Goal: Find specific page/section: Find specific page/section

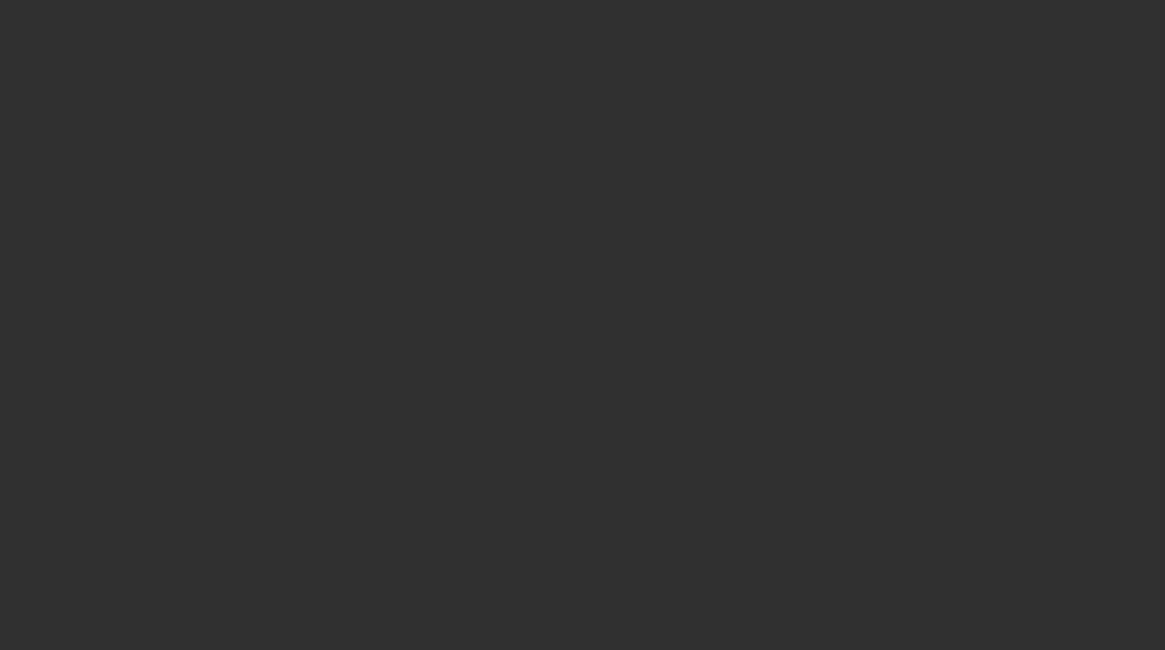
select select "10"
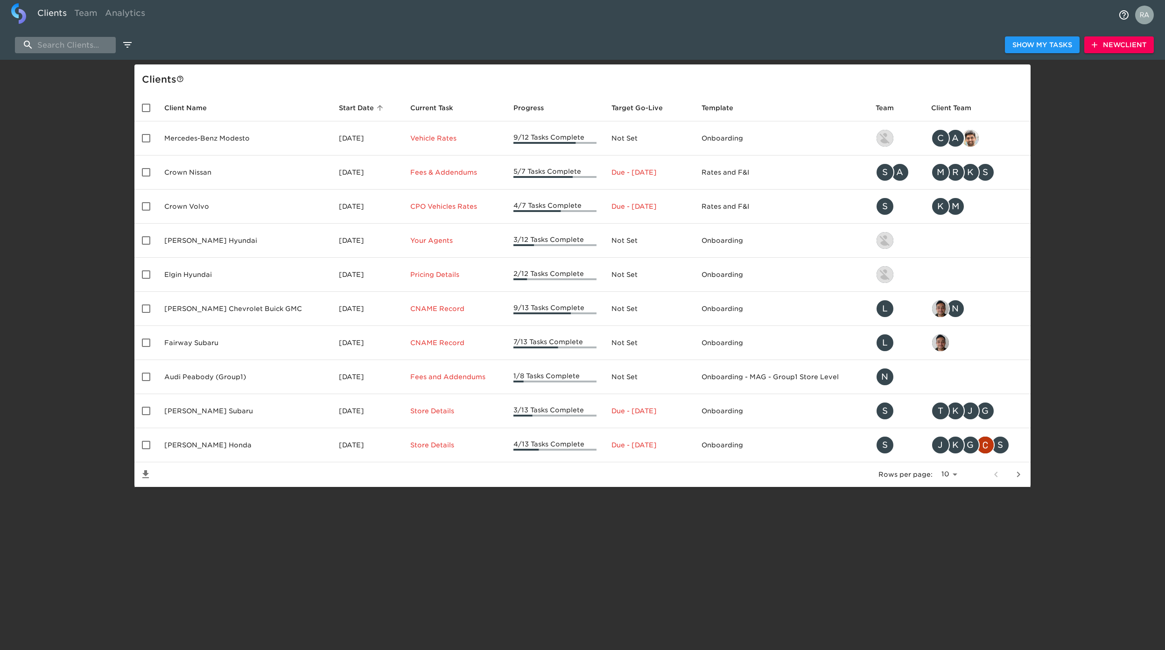
click at [50, 38] on input "search" at bounding box center [65, 45] width 101 height 16
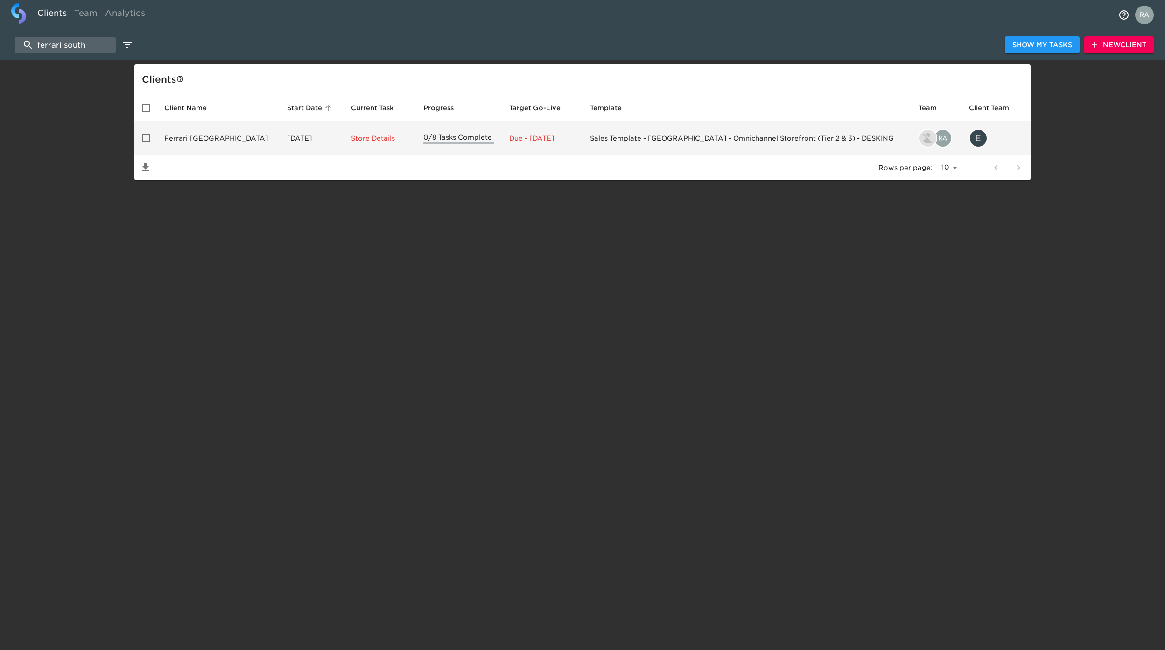
type input "ferrari south"
click at [208, 139] on td "Ferrari [GEOGRAPHIC_DATA]" at bounding box center [218, 138] width 123 height 34
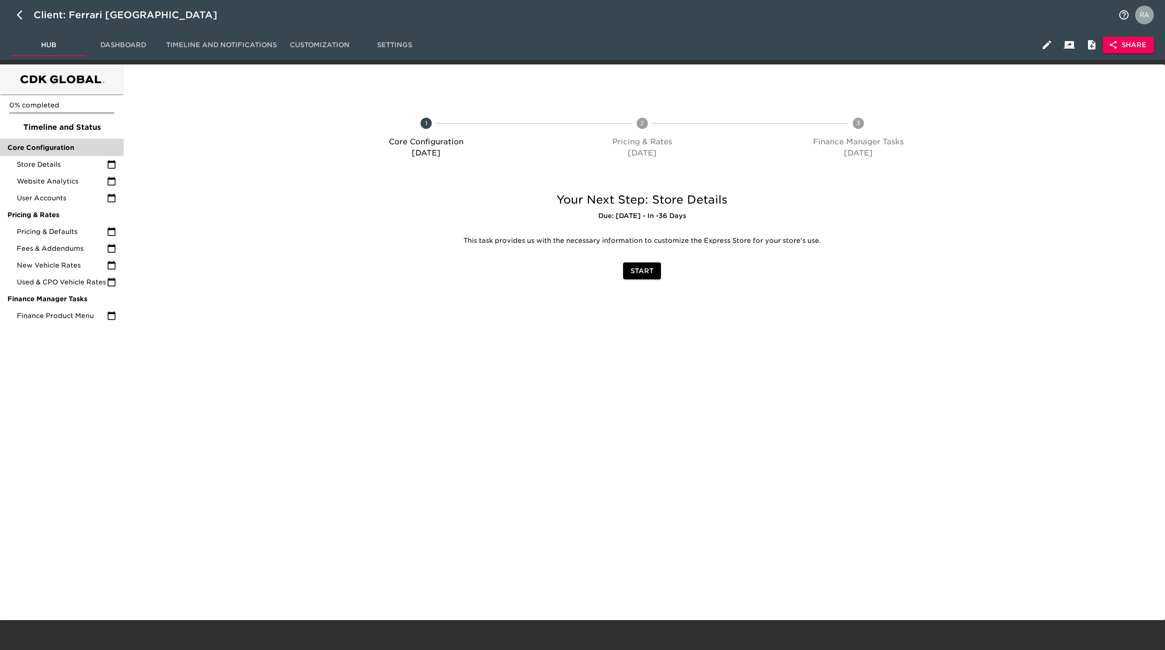
click at [49, 148] on span "Core Configuration" at bounding box center [61, 147] width 109 height 9
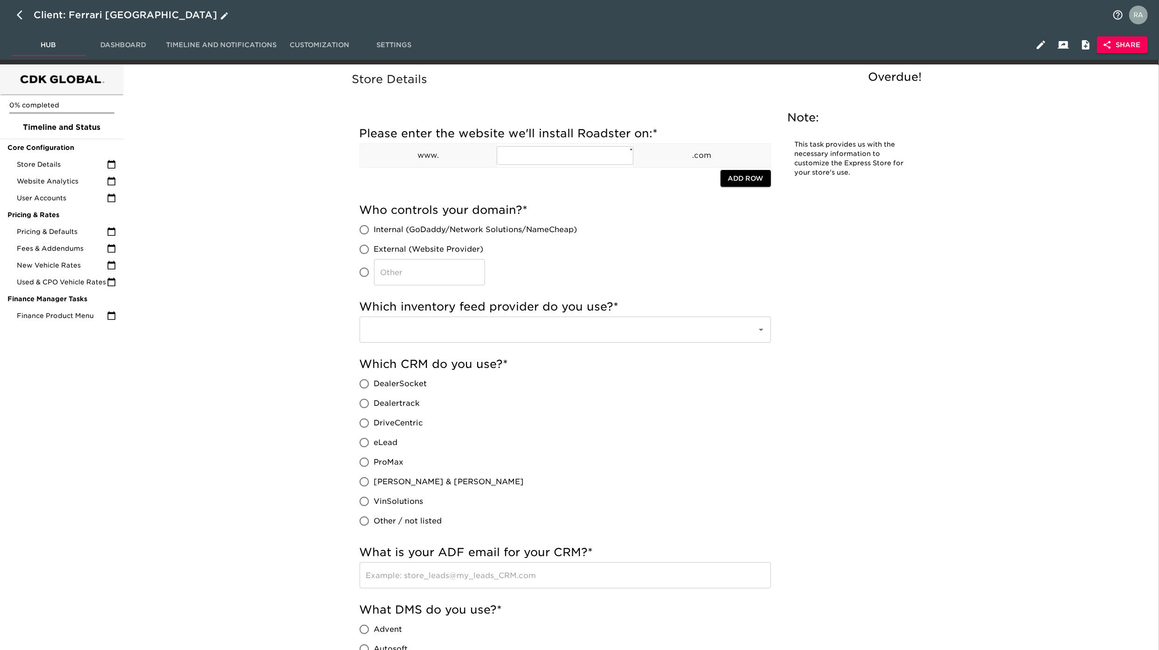
click at [25, 12] on icon "button" at bounding box center [22, 14] width 11 height 11
select select "10"
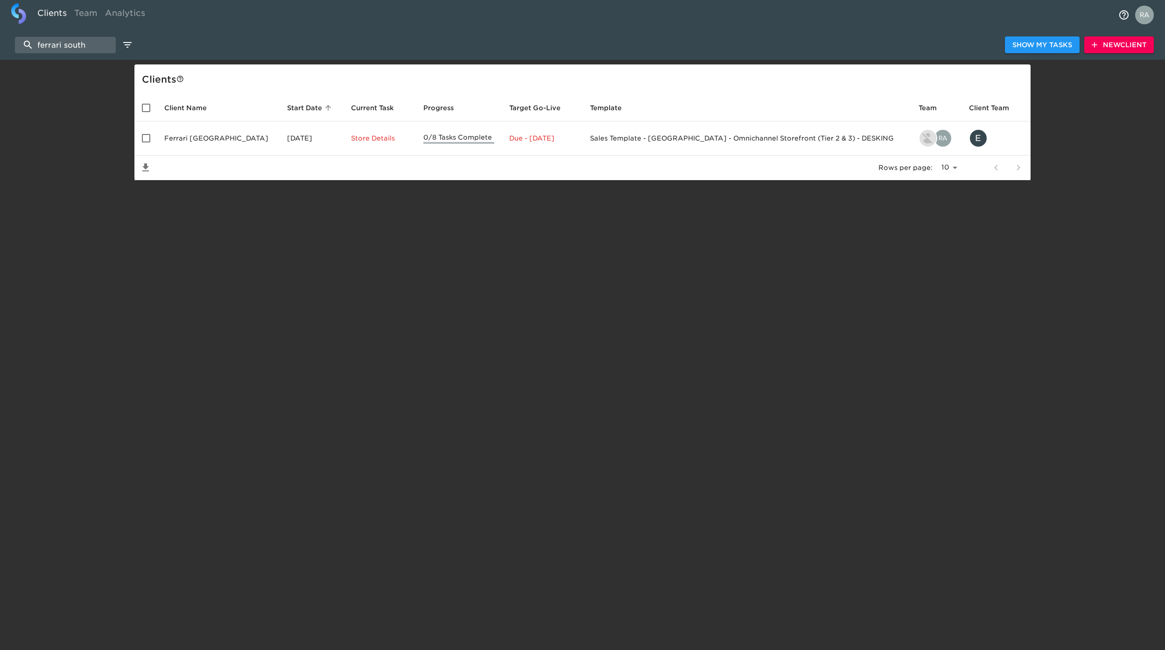
drag, startPoint x: 100, startPoint y: 45, endPoint x: -3, endPoint y: 45, distance: 102.7
click at [0, 45] on html "Clients Team Analytics ferrari south Show My Tasks New Client Client s Client N…" at bounding box center [582, 105] width 1165 height 210
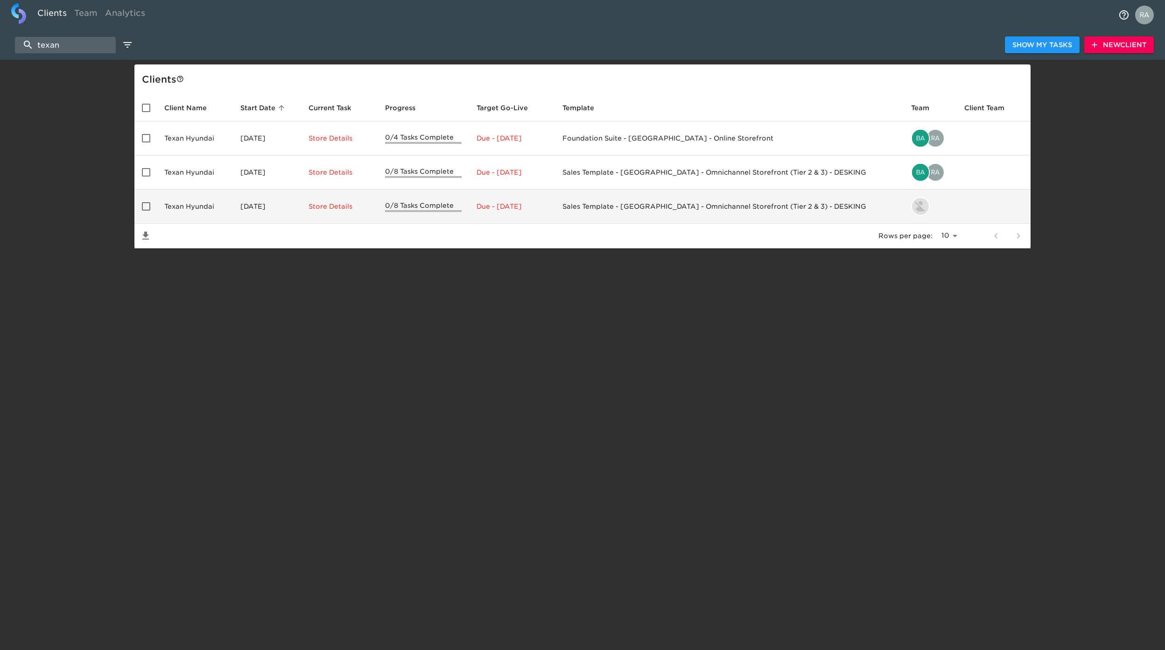
type input "texan"
click at [171, 217] on td "Texan Hyundai" at bounding box center [195, 206] width 76 height 34
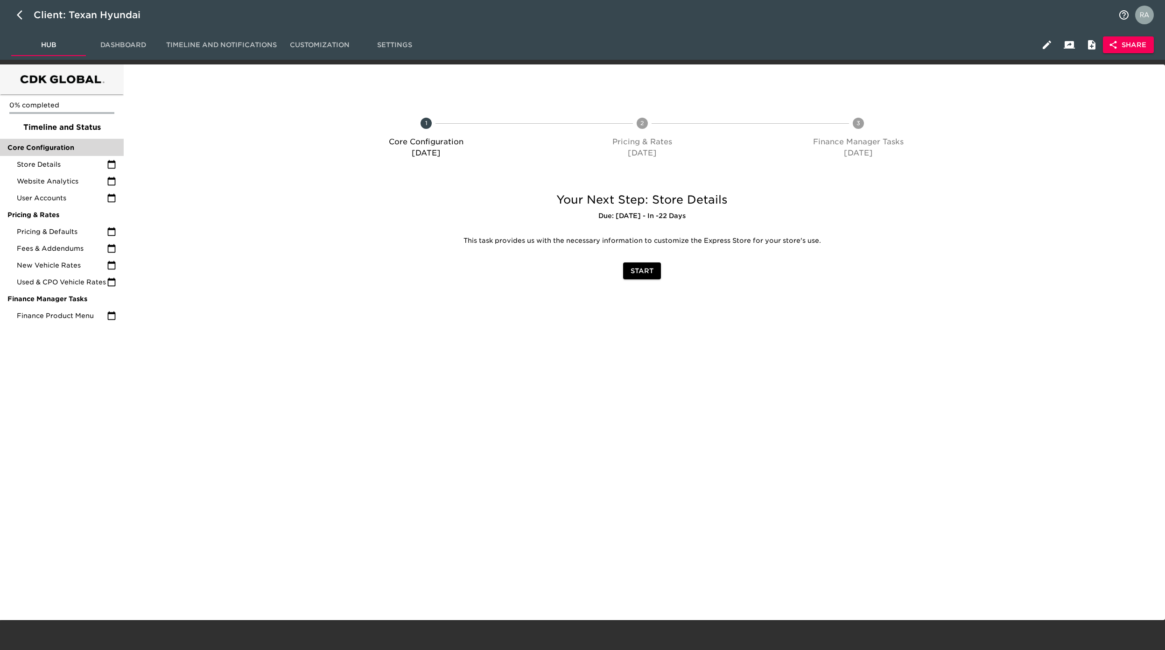
click at [58, 143] on span "Core Configuration" at bounding box center [61, 147] width 109 height 9
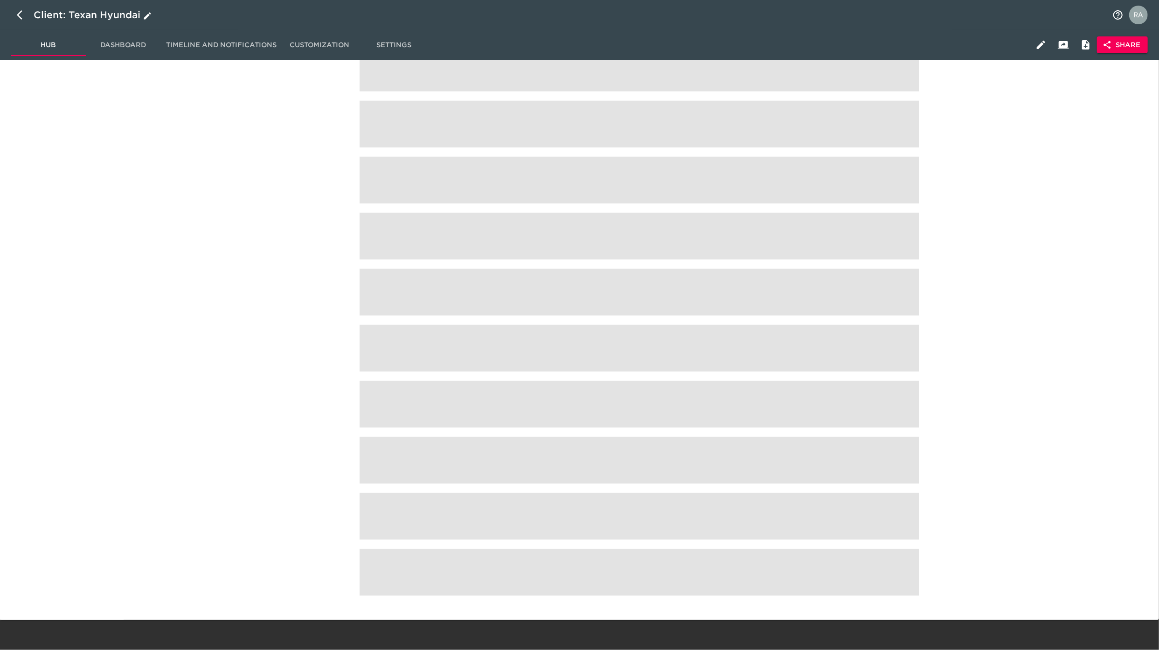
scroll to position [2593, 0]
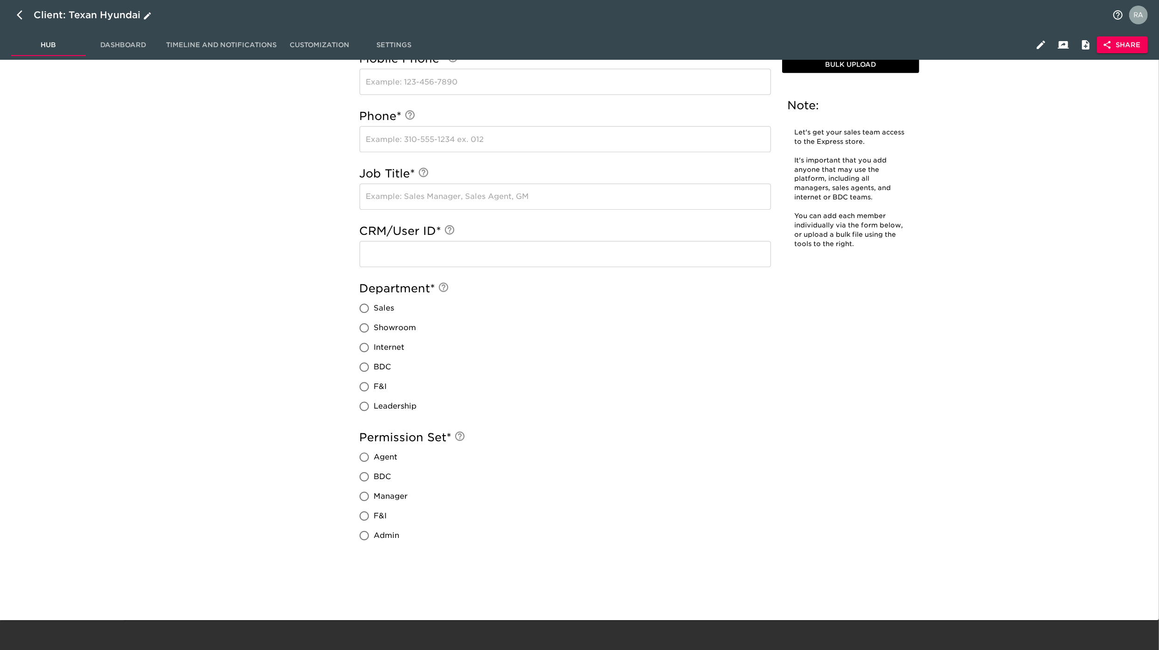
click at [28, 12] on button "button" at bounding box center [22, 15] width 22 height 22
select select "10"
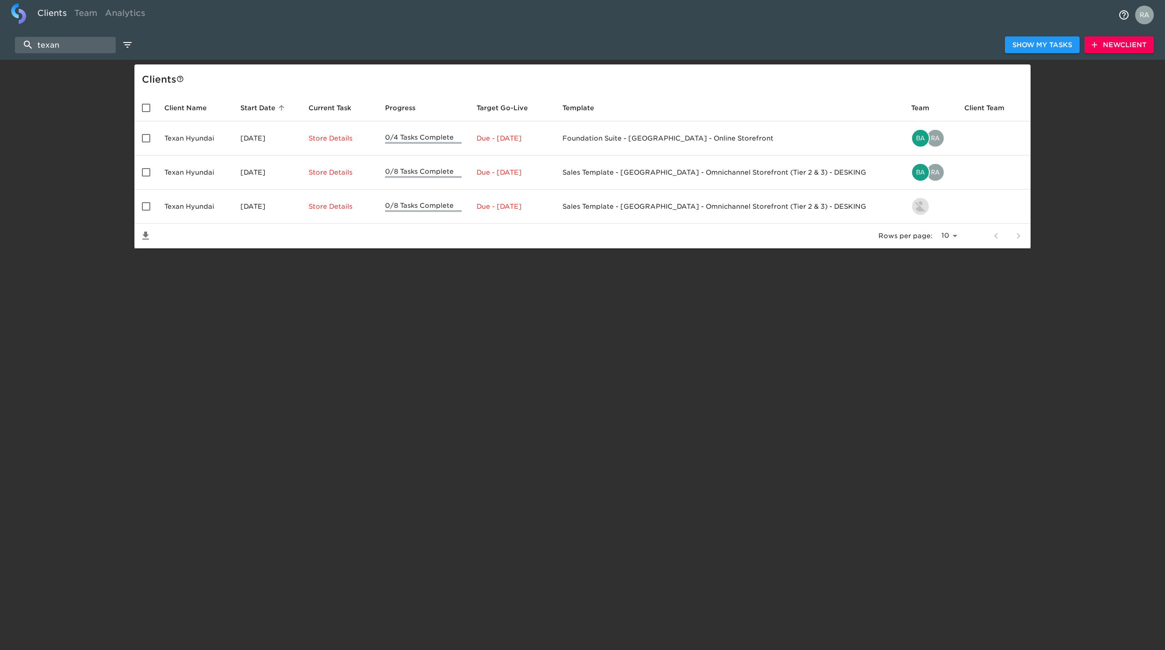
drag, startPoint x: 64, startPoint y: 43, endPoint x: -58, endPoint y: 43, distance: 122.2
click at [0, 43] on html "Clients Team Analytics texan Show My Tasks New Client Client s Client Name Star…" at bounding box center [582, 139] width 1165 height 278
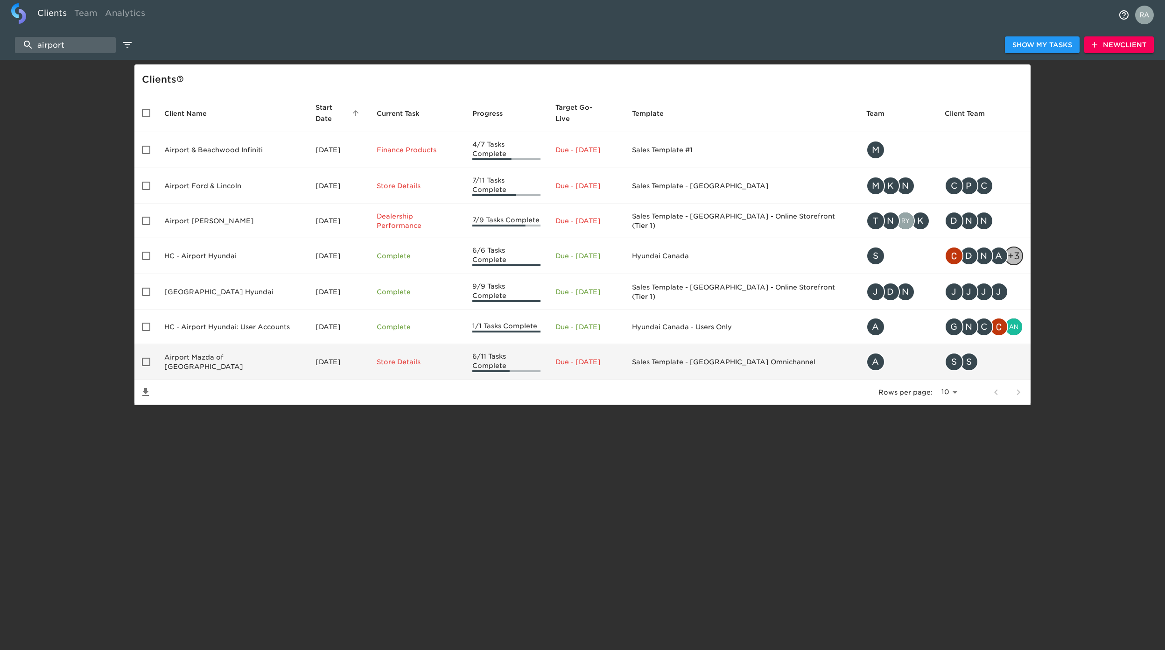
type input "airport"
click at [252, 344] on td "Airport Mazda of [GEOGRAPHIC_DATA]" at bounding box center [232, 362] width 151 height 36
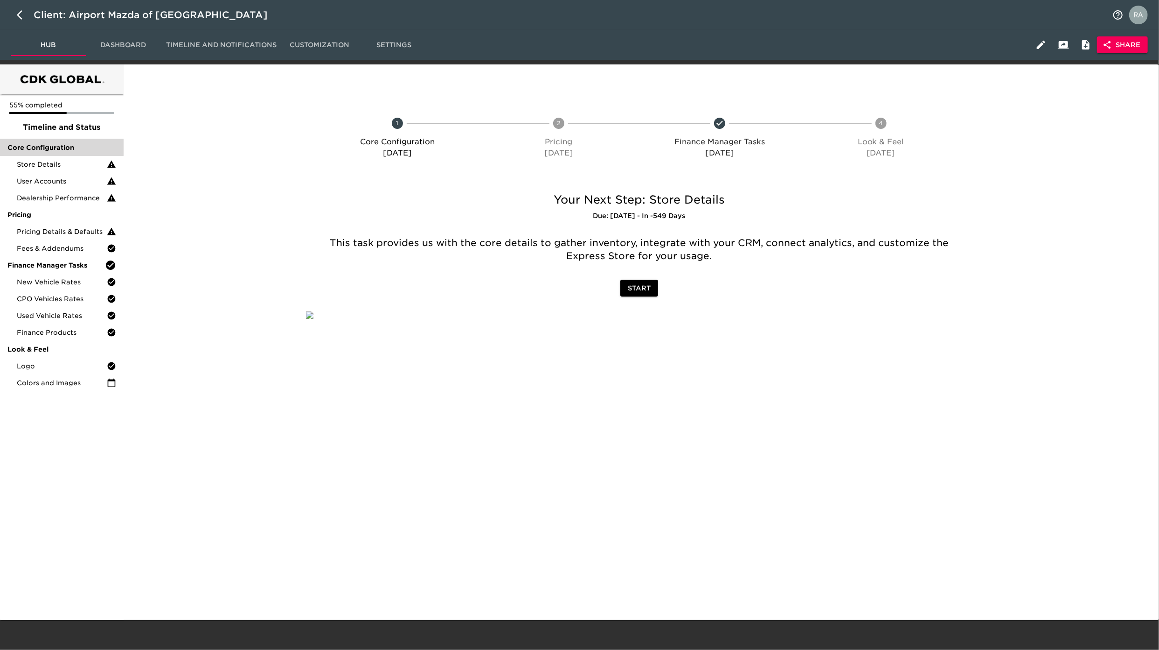
click at [58, 152] on span "Core Configuration" at bounding box center [61, 147] width 109 height 9
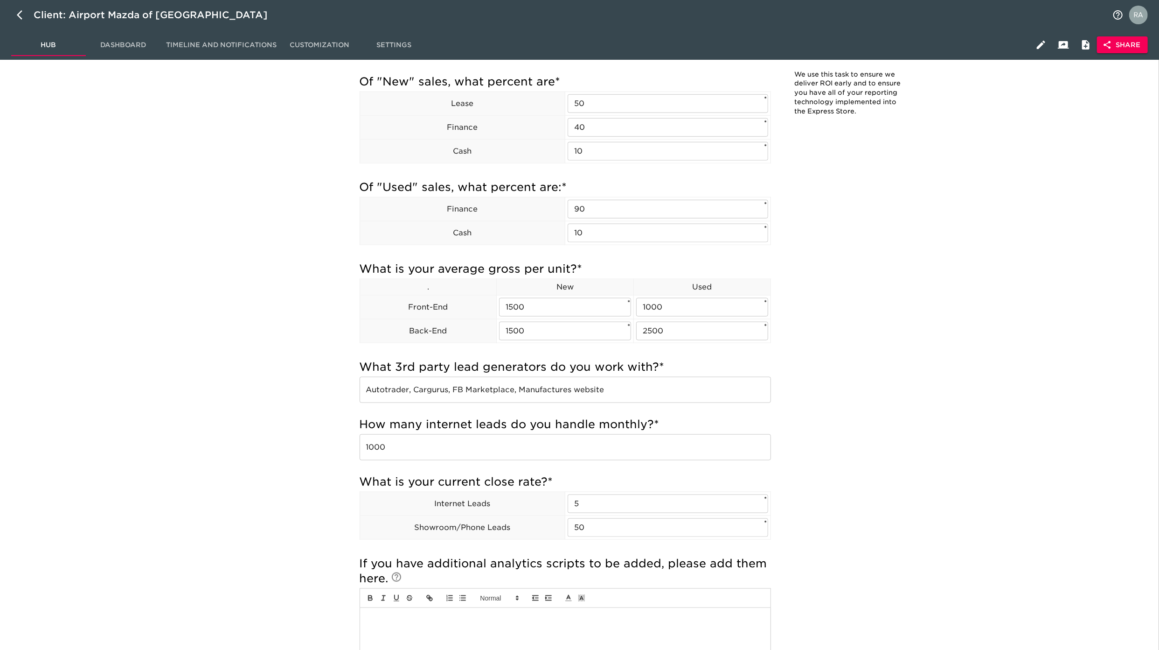
scroll to position [4487, 0]
